Goal: Navigation & Orientation: Find specific page/section

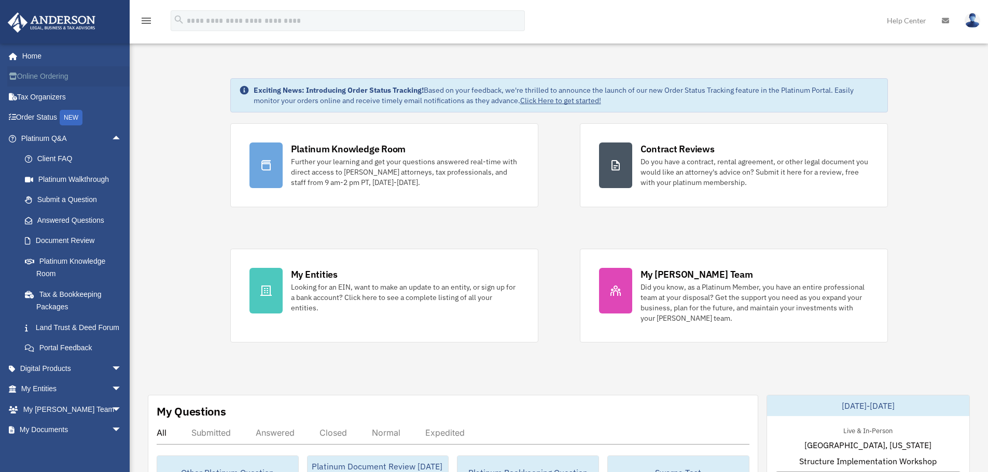
click at [86, 74] on link "Online Ordering" at bounding box center [72, 76] width 130 height 21
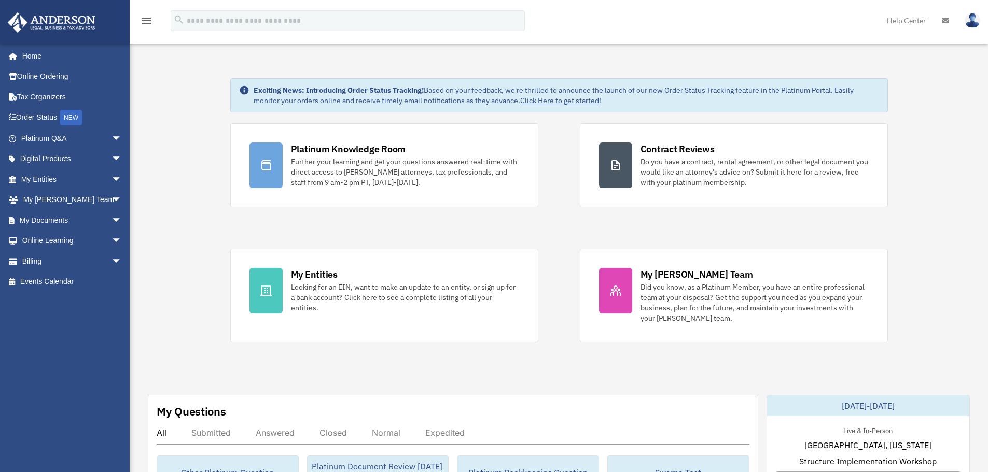
click at [44, 97] on link "Tax Organizers" at bounding box center [72, 97] width 130 height 21
click at [52, 92] on link "Tax Organizers" at bounding box center [72, 97] width 130 height 21
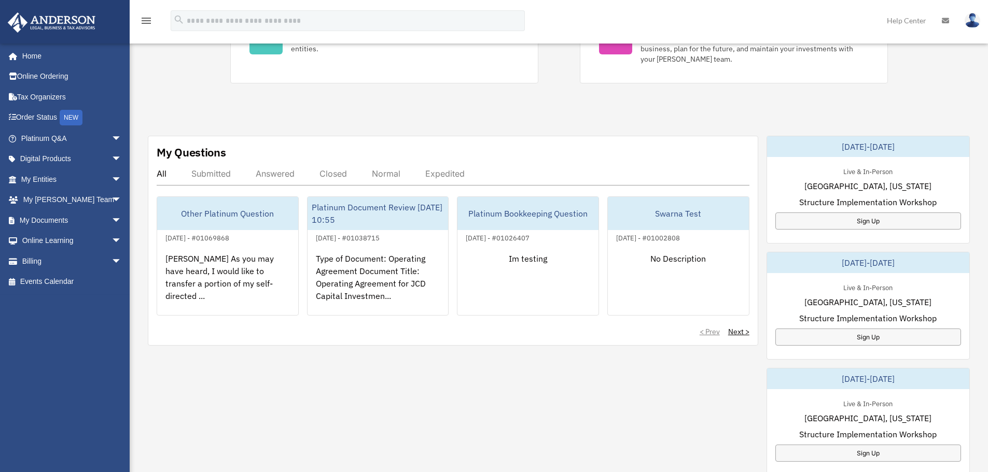
scroll to position [52, 0]
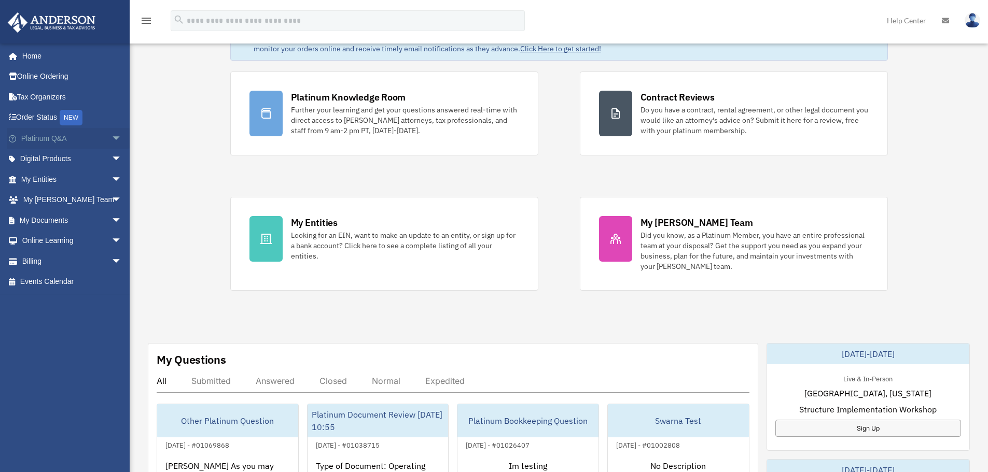
click at [111, 137] on span "arrow_drop_down" at bounding box center [121, 138] width 21 height 21
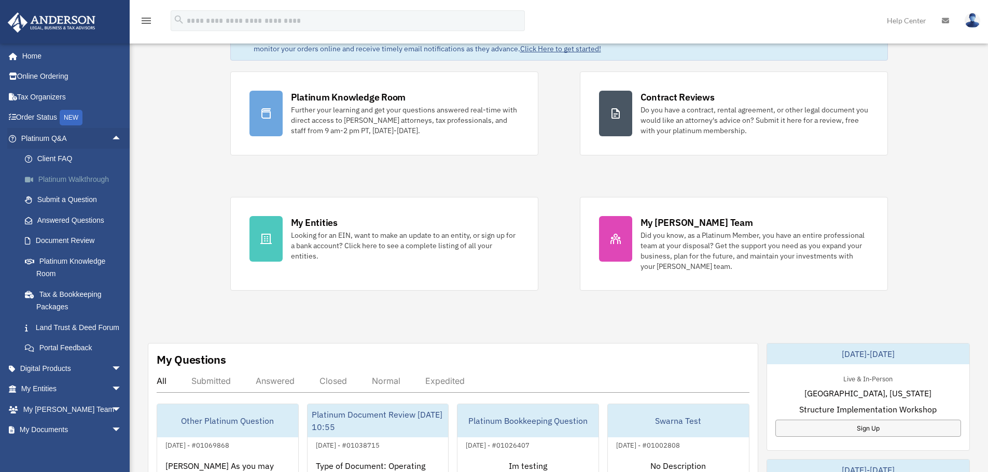
click at [84, 175] on link "Platinum Walkthrough" at bounding box center [76, 179] width 123 height 21
